Goal: Task Accomplishment & Management: Manage account settings

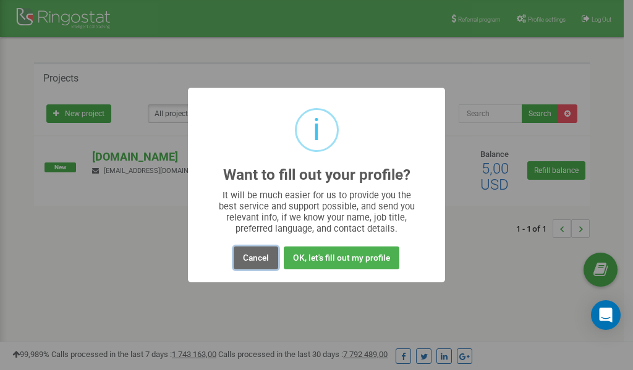
click at [255, 256] on button "Cancel" at bounding box center [255, 257] width 44 height 23
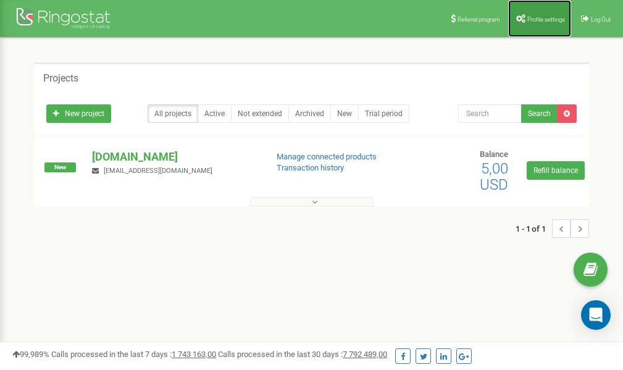
click at [531, 19] on span "Profile settings" at bounding box center [547, 19] width 38 height 7
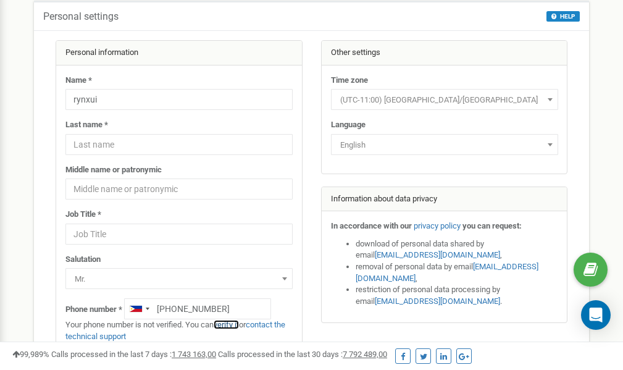
click at [232, 324] on link "verify it" at bounding box center [226, 324] width 25 height 9
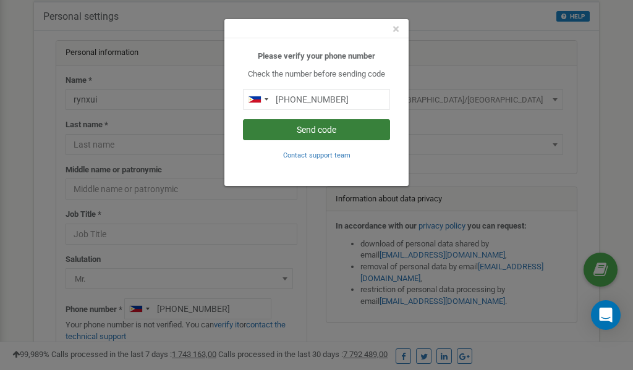
click at [308, 127] on button "Send code" at bounding box center [316, 129] width 147 height 21
